Goal: Transaction & Acquisition: Purchase product/service

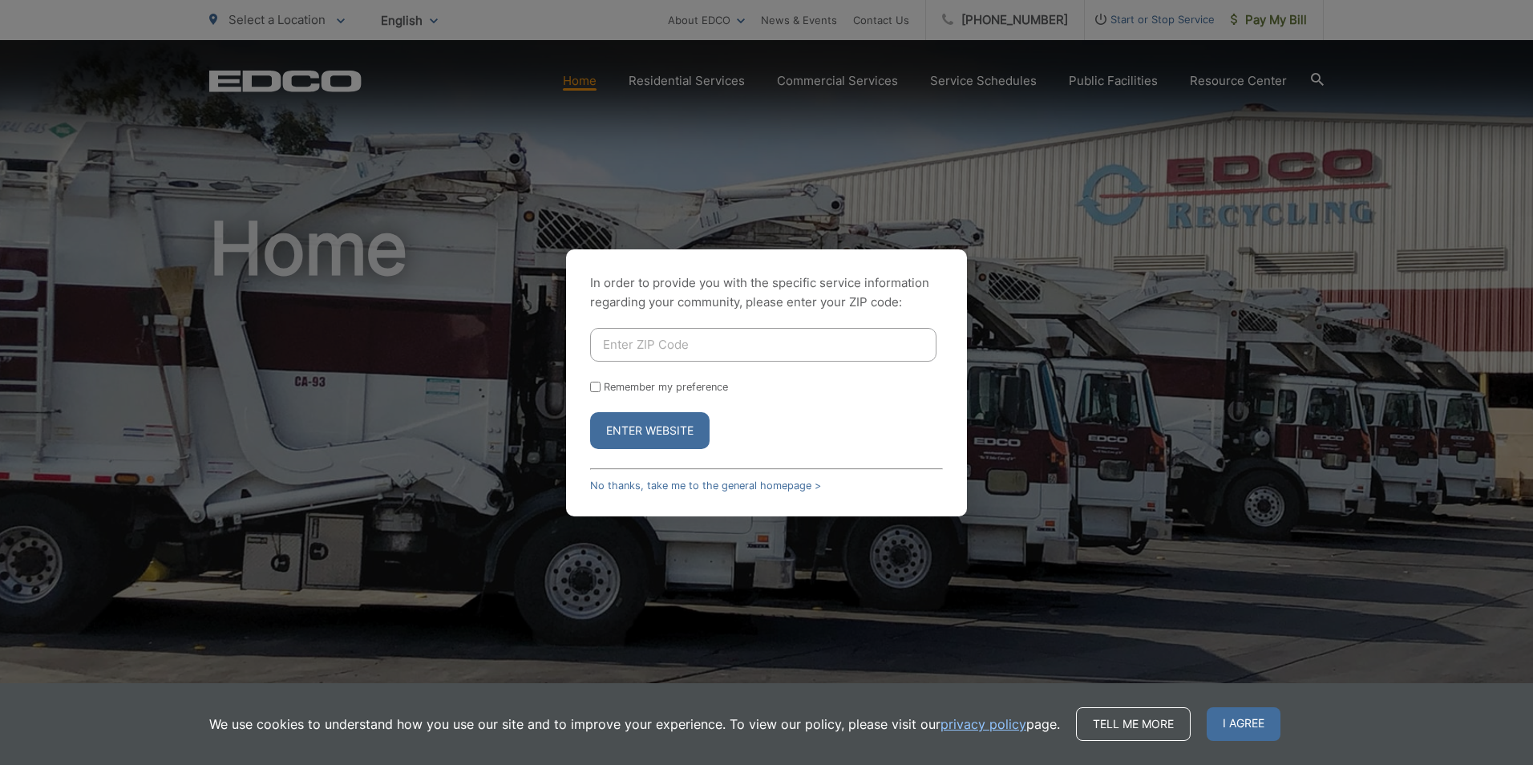
click at [616, 337] on input "Enter ZIP Code" at bounding box center [763, 345] width 346 height 34
type input "92064"
click at [590, 412] on button "Enter Website" at bounding box center [649, 430] width 119 height 37
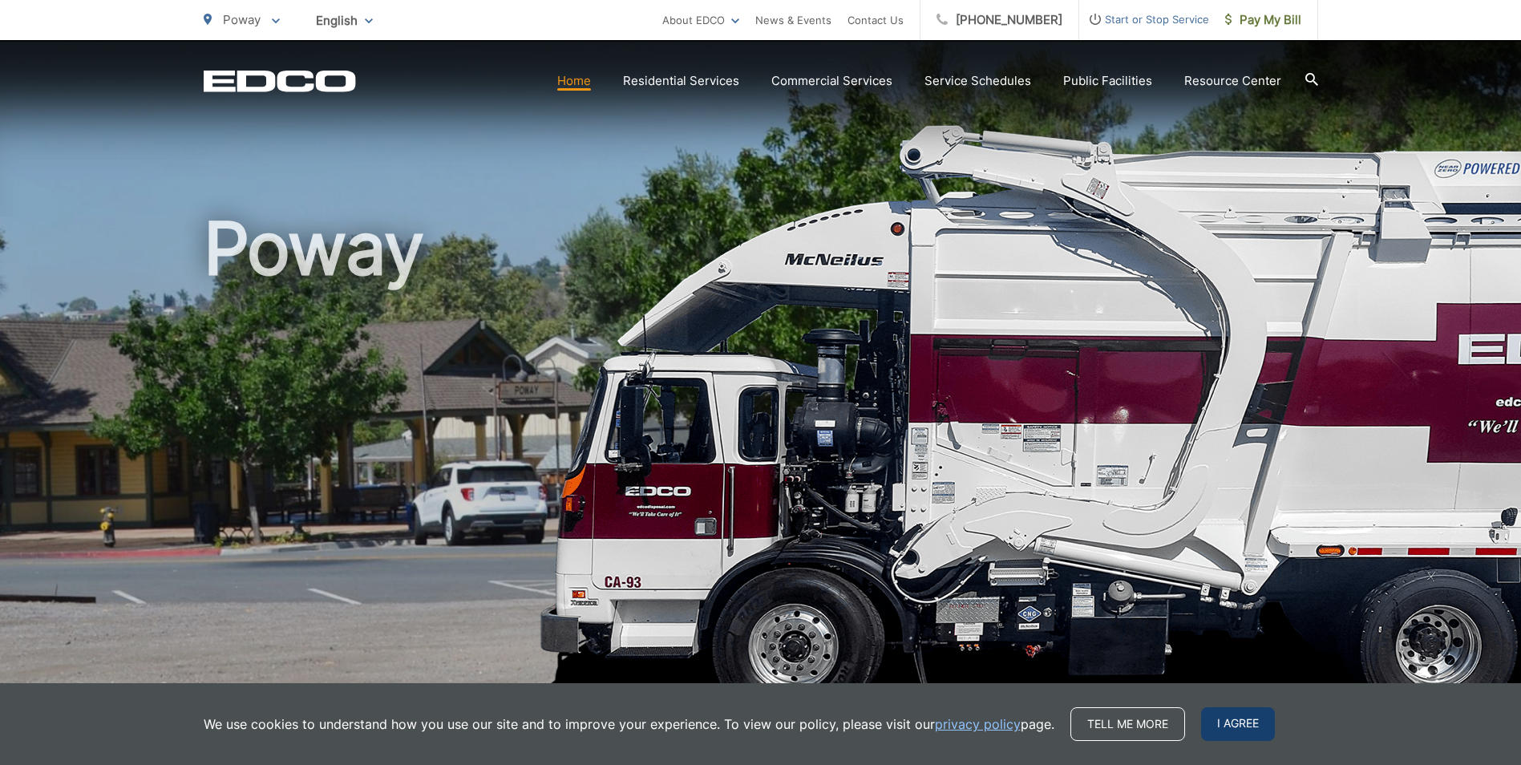
click at [1242, 721] on span "I agree" at bounding box center [1238, 724] width 74 height 34
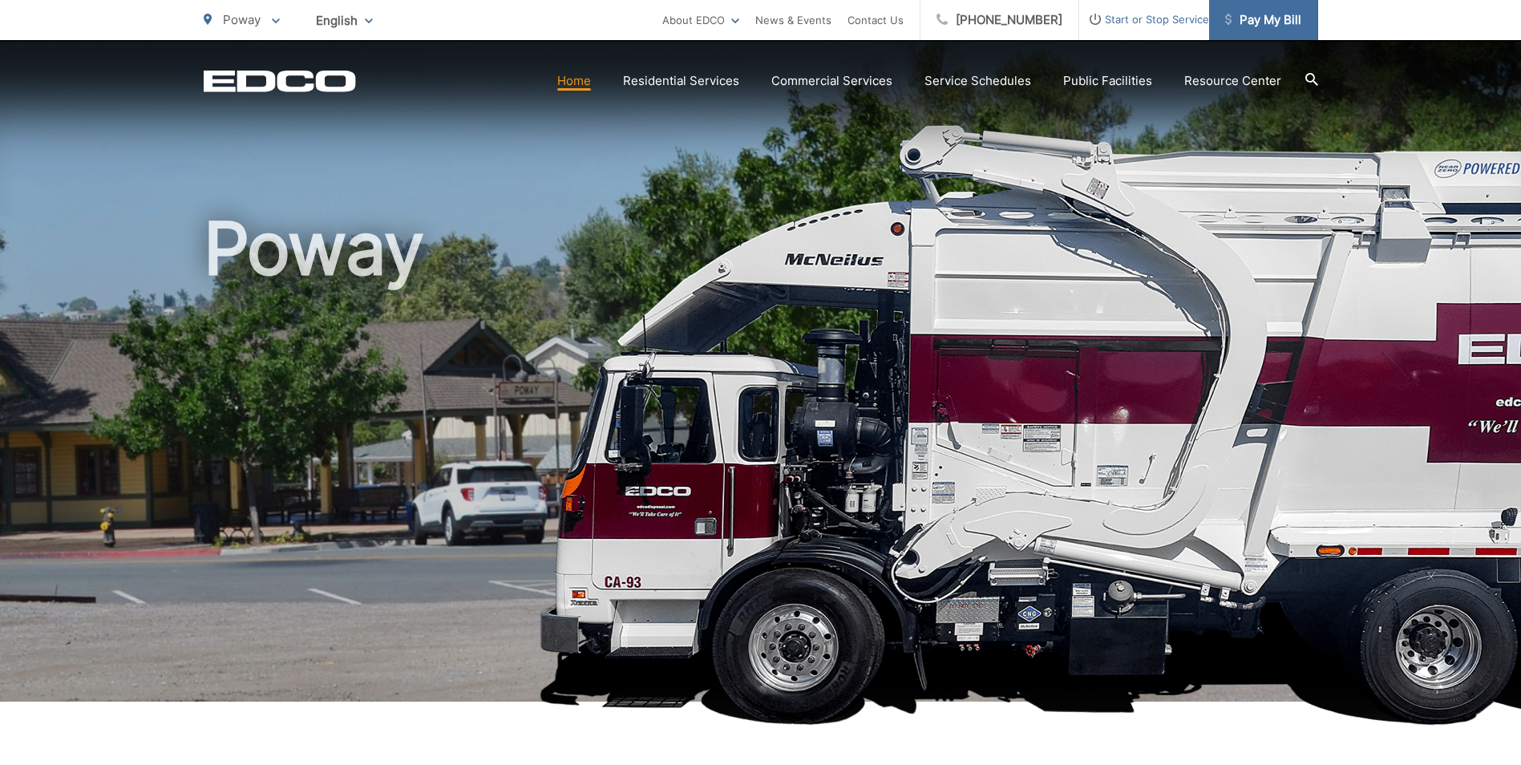
click at [1295, 16] on span "Pay My Bill" at bounding box center [1263, 19] width 76 height 19
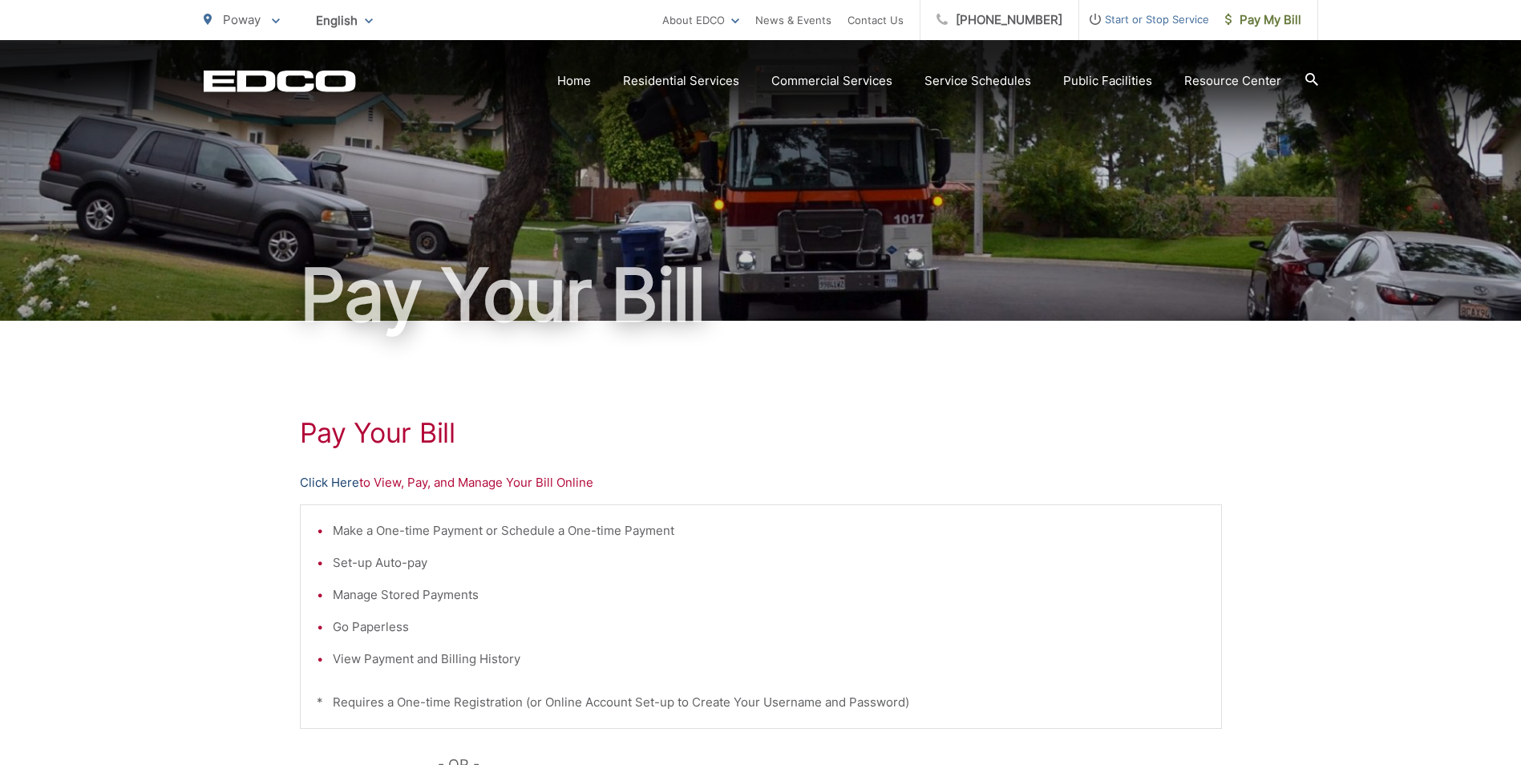
click at [327, 486] on link "Click Here" at bounding box center [329, 482] width 59 height 19
